Goal: Information Seeking & Learning: Learn about a topic

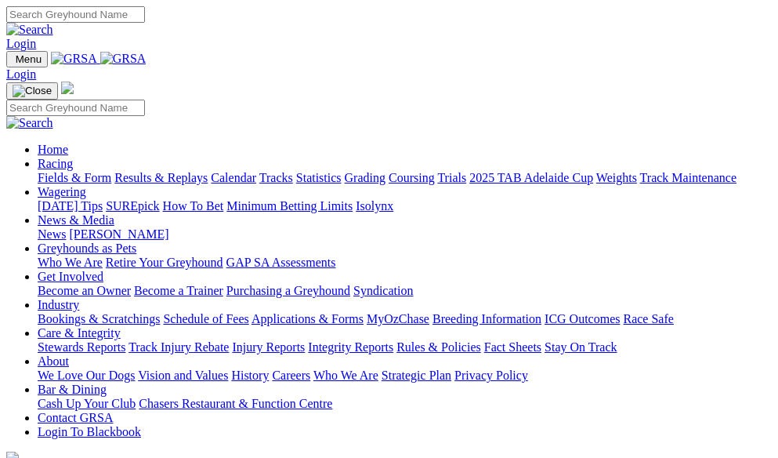
click at [71, 171] on link "Fields & Form" at bounding box center [75, 177] width 74 height 13
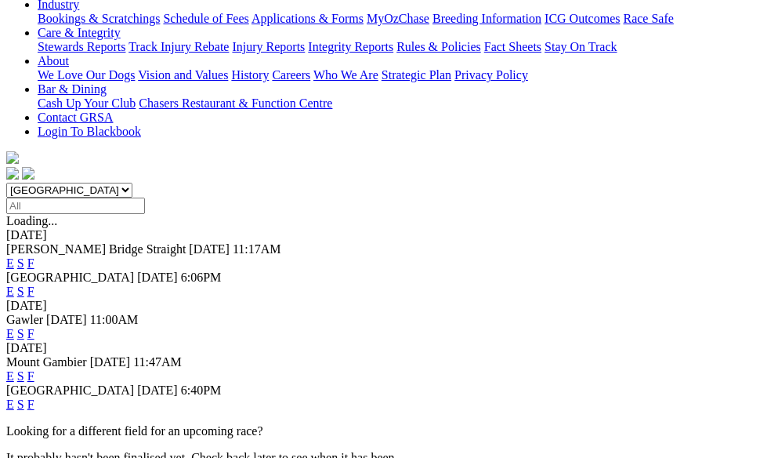
scroll to position [392, 0]
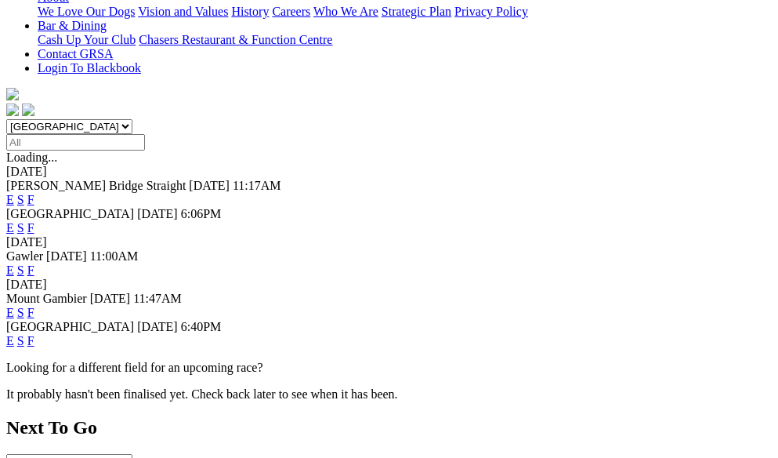
click at [34, 306] on link "F" at bounding box center [30, 312] width 7 height 13
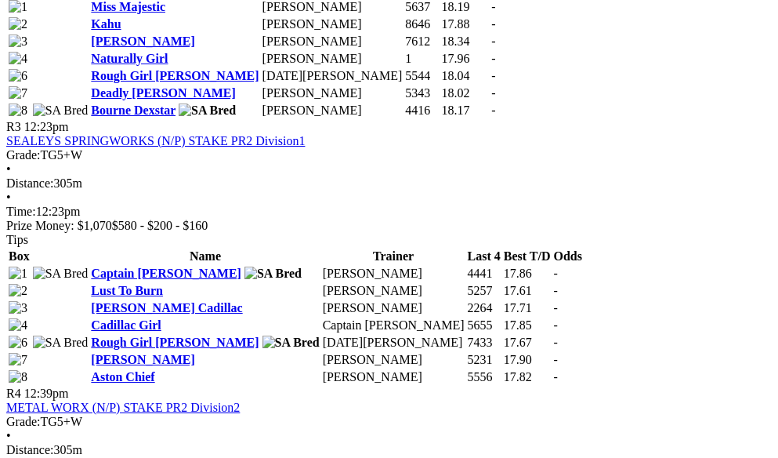
scroll to position [1254, 0]
